Goal: Information Seeking & Learning: Learn about a topic

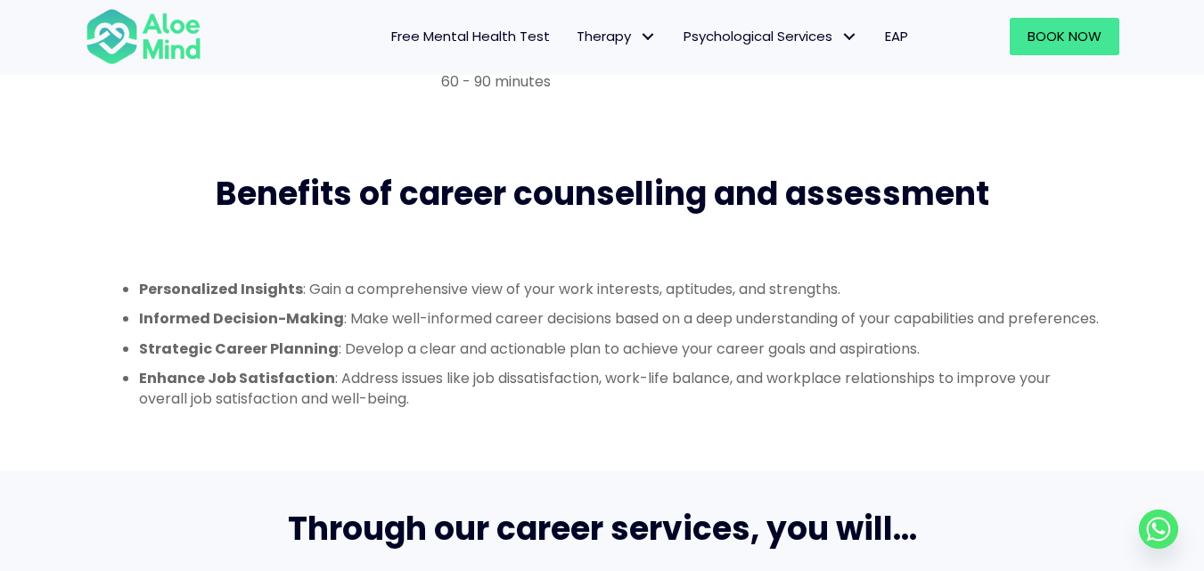
scroll to position [493, 0]
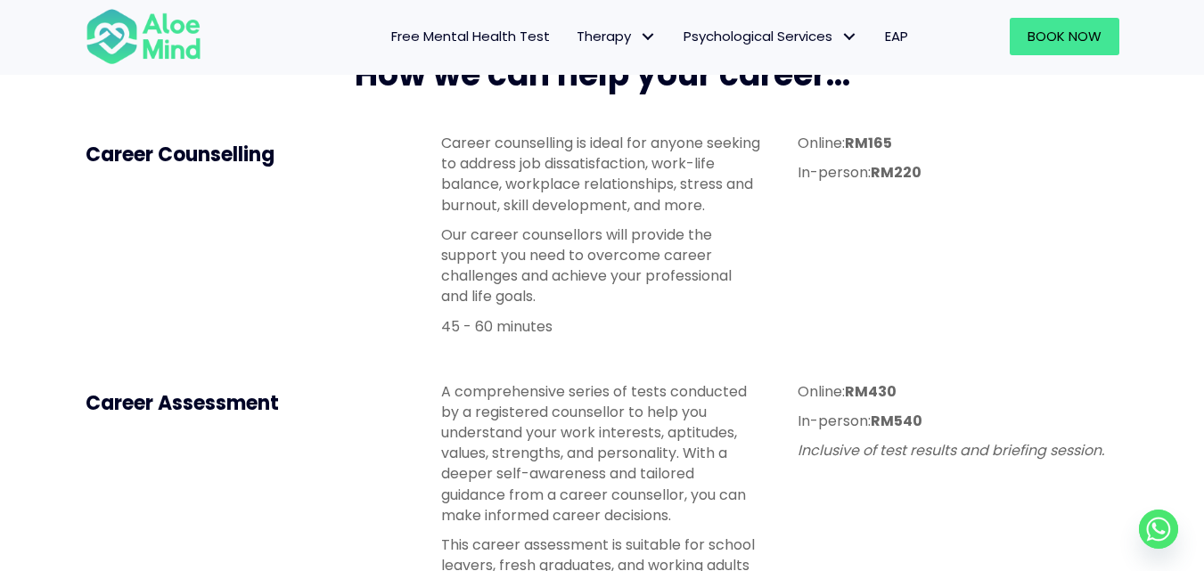
click at [493, 39] on span "Free Mental Health Test" at bounding box center [470, 36] width 159 height 19
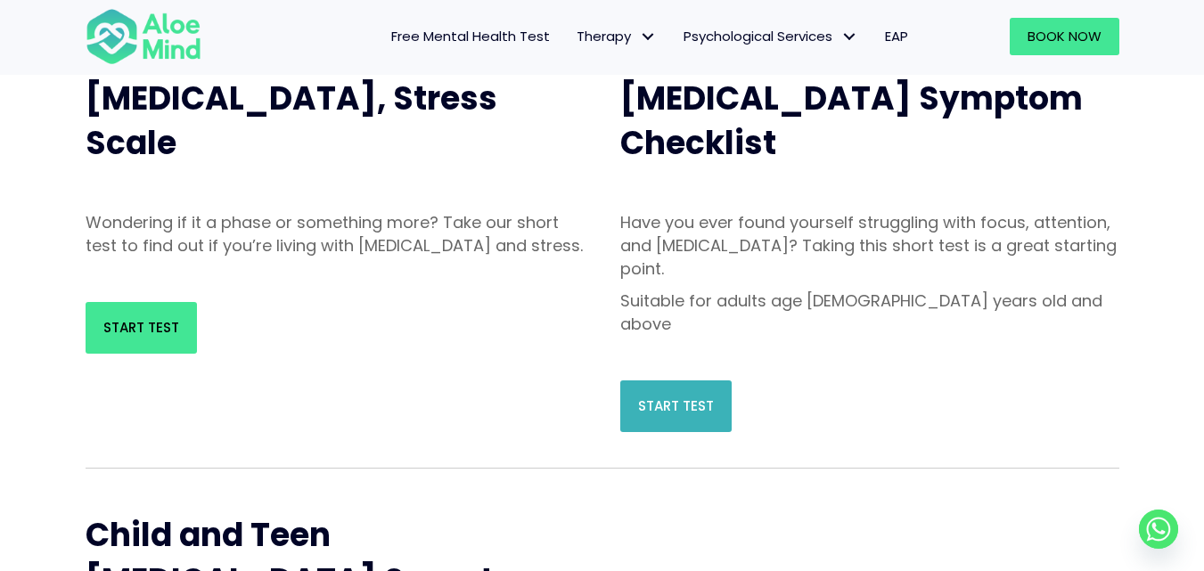
scroll to position [178, 0]
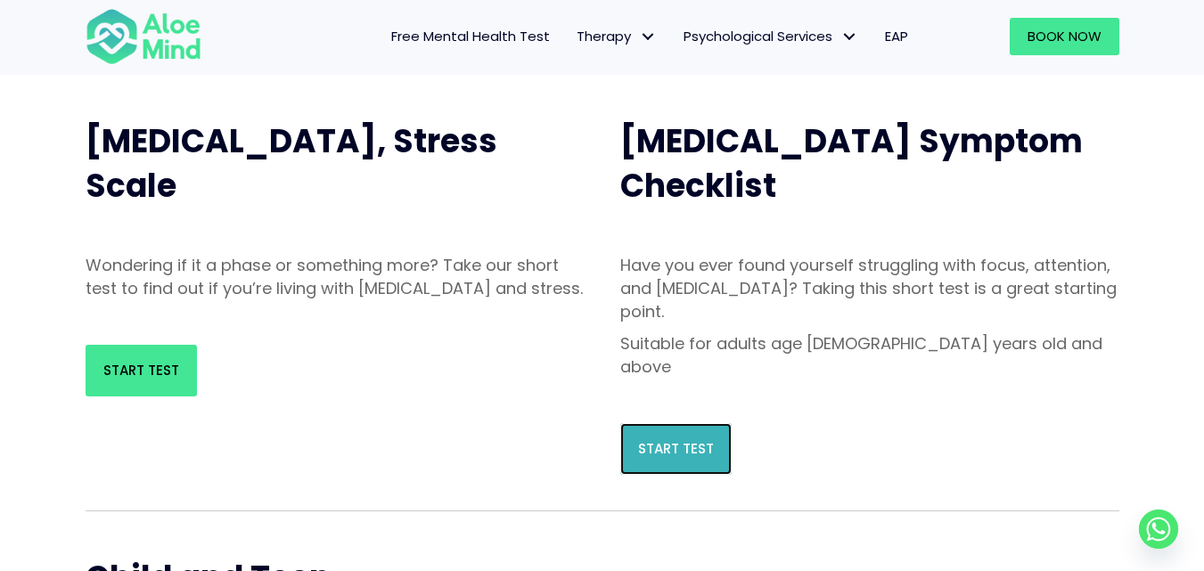
click at [664, 439] on span "Start Test" at bounding box center [676, 448] width 76 height 19
